Goal: Transaction & Acquisition: Book appointment/travel/reservation

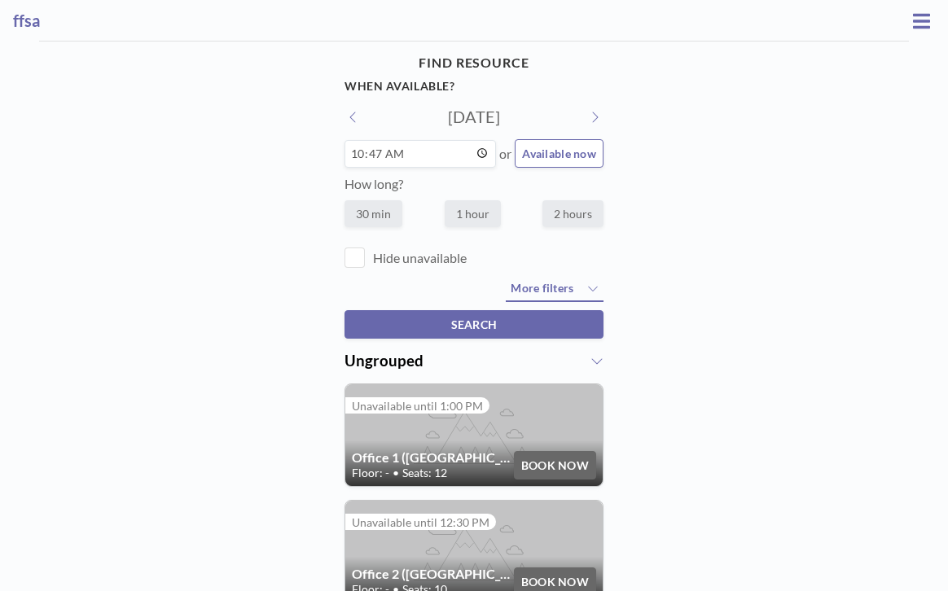
click at [467, 140] on input "10:47" at bounding box center [419, 154] width 151 height 28
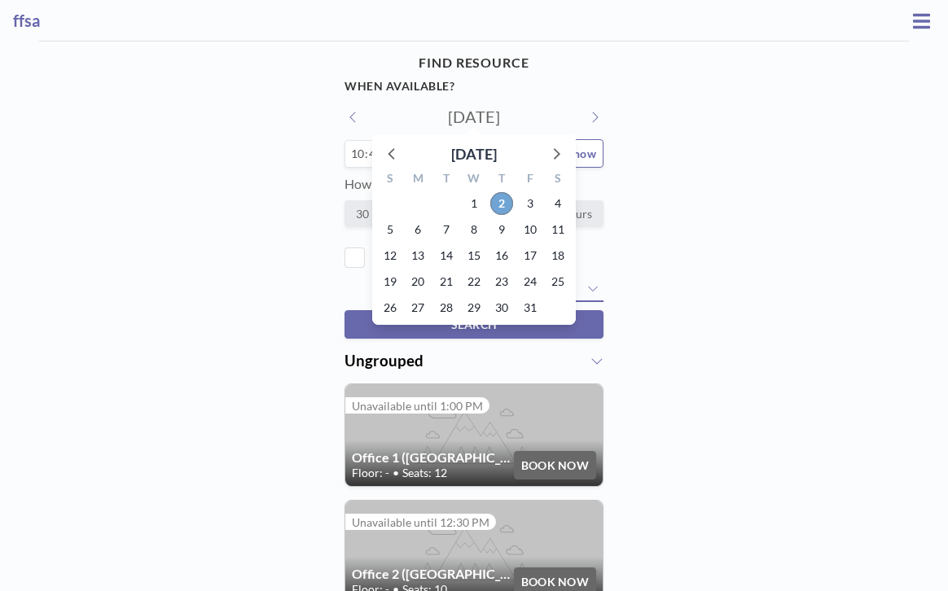
click at [500, 192] on span "2" at bounding box center [501, 203] width 23 height 23
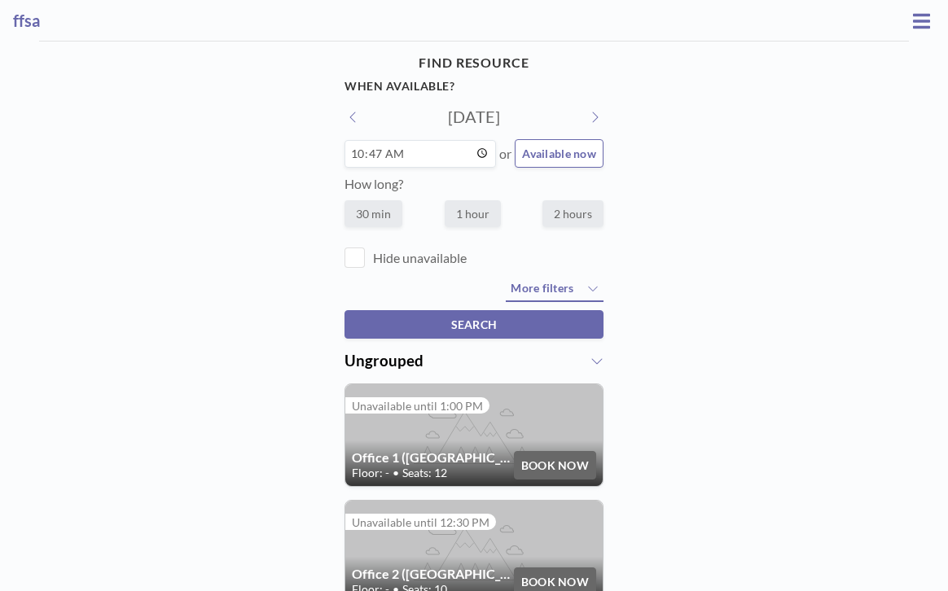
click at [436, 140] on input "10:47" at bounding box center [419, 154] width 151 height 28
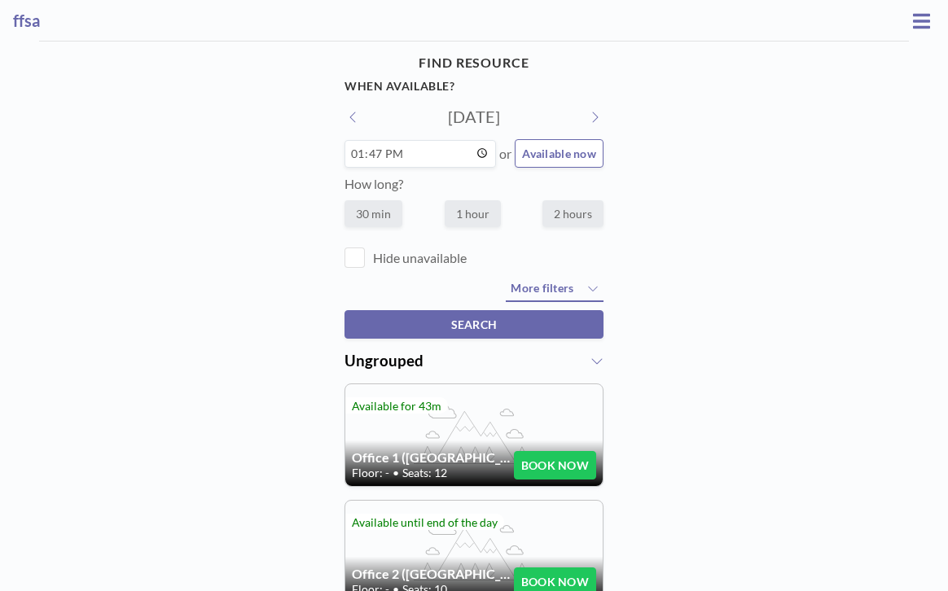
click at [447, 140] on div "13:47" at bounding box center [419, 154] width 151 height 28
click at [441, 140] on input "13:47" at bounding box center [419, 154] width 151 height 28
type input "13:00"
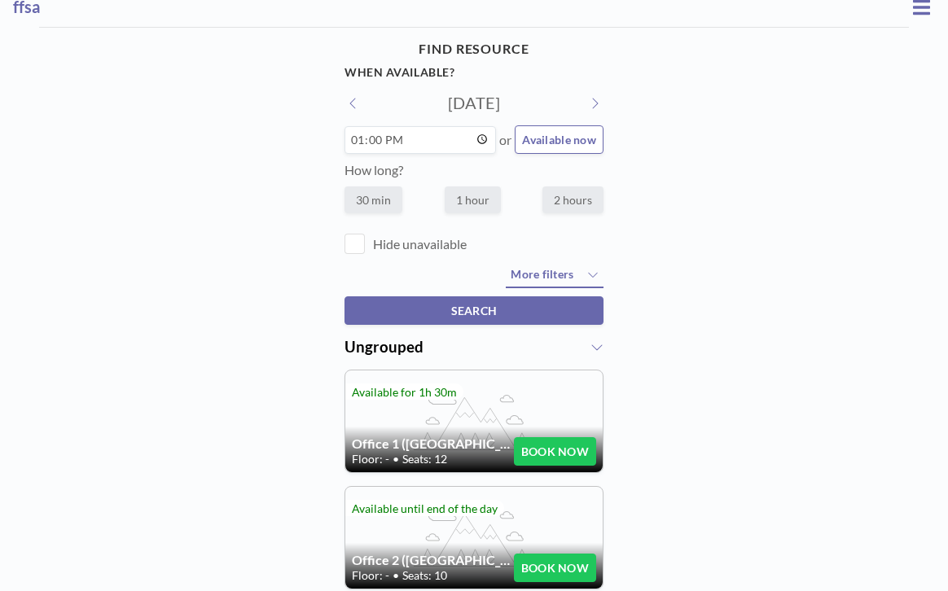
scroll to position [12, 0]
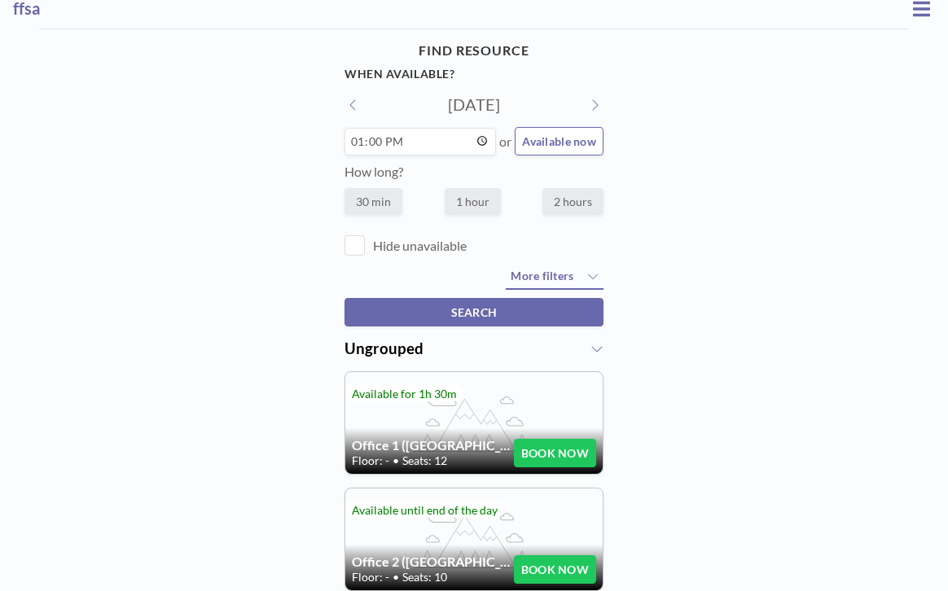
click at [539, 439] on button "BOOK NOW" at bounding box center [555, 453] width 82 height 29
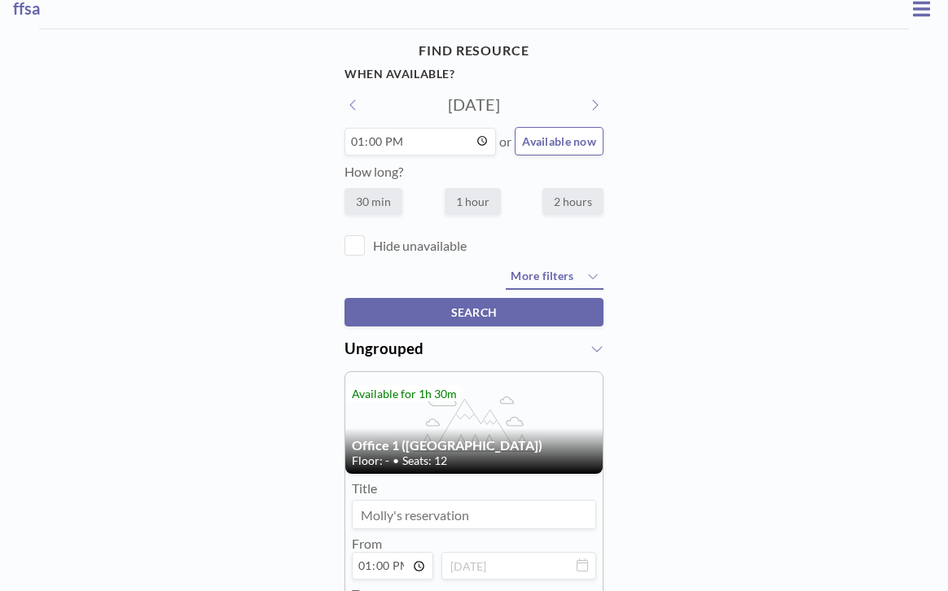
scroll to position [65, 0]
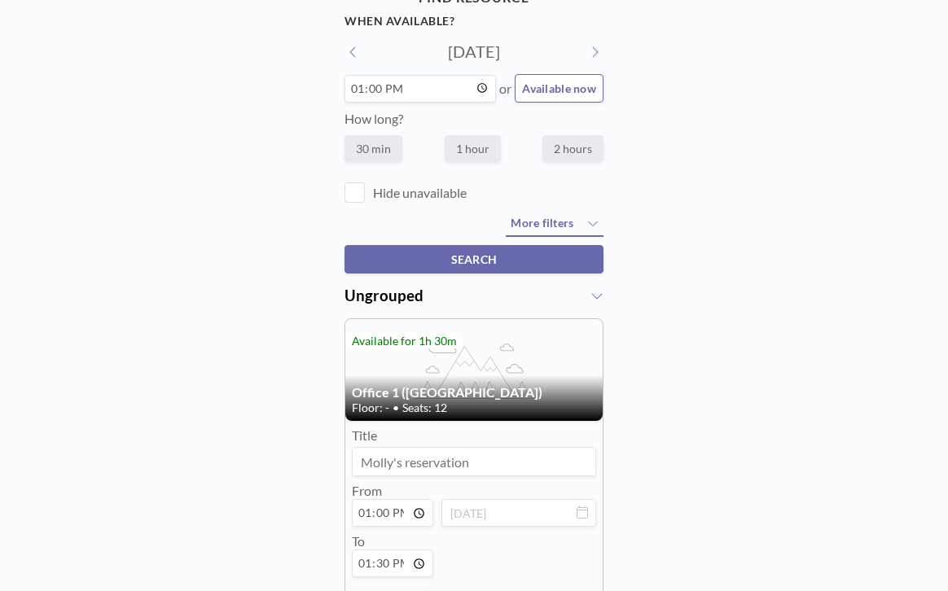
click at [496, 448] on input at bounding box center [474, 462] width 243 height 28
type input "PW/HULC/Nations Collab"
click at [410, 550] on input "13:30" at bounding box center [392, 564] width 81 height 28
type input "14:00"
